Goal: Transaction & Acquisition: Purchase product/service

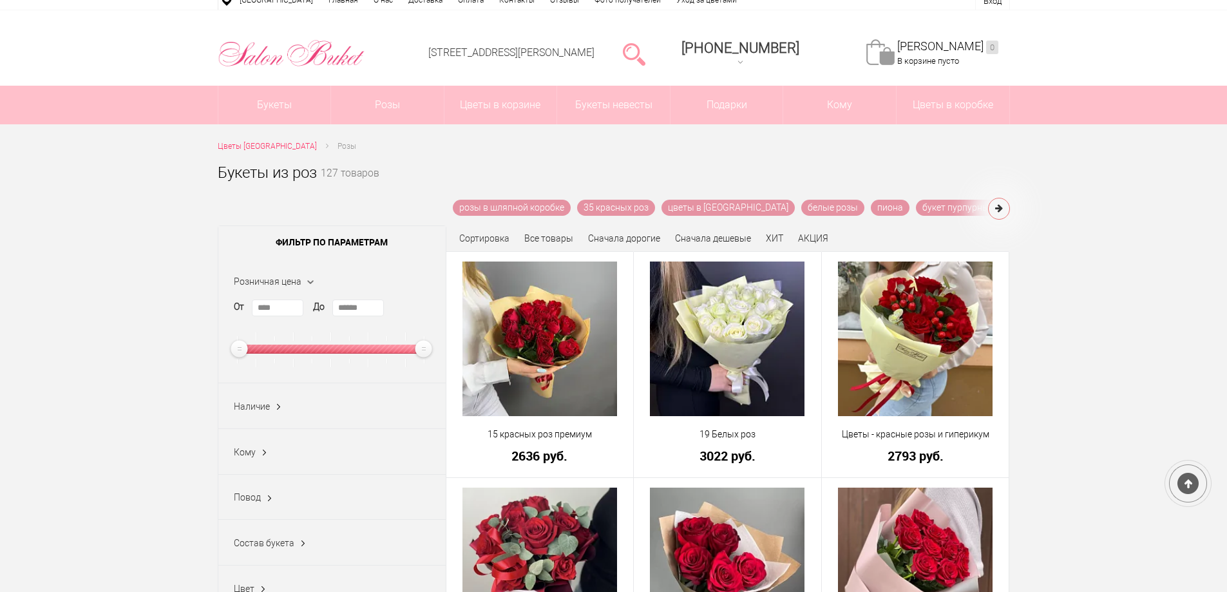
scroll to position [64, 0]
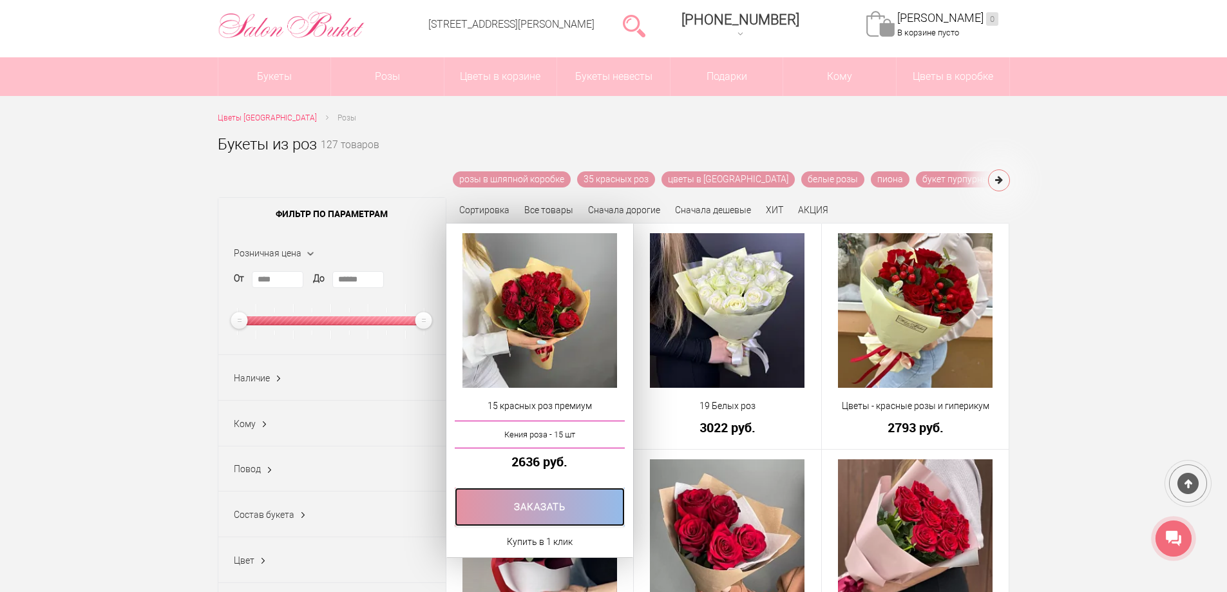
click at [548, 507] on link at bounding box center [540, 507] width 171 height 39
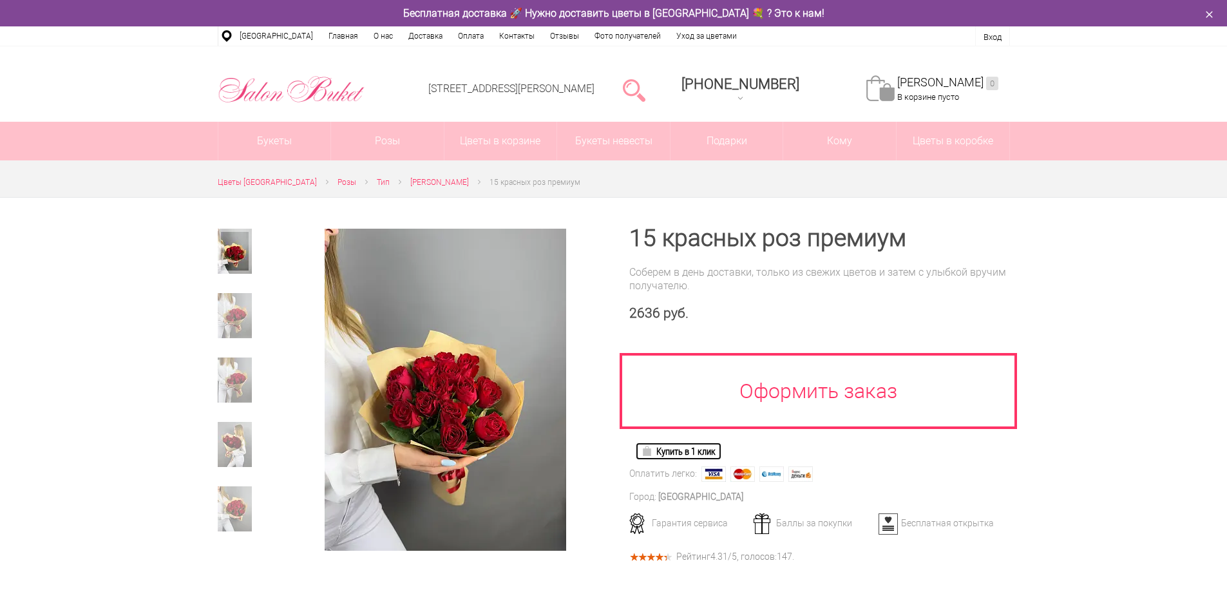
click at [681, 450] on link "Купить в 1 клик" at bounding box center [679, 451] width 86 height 18
